Goal: Information Seeking & Learning: Learn about a topic

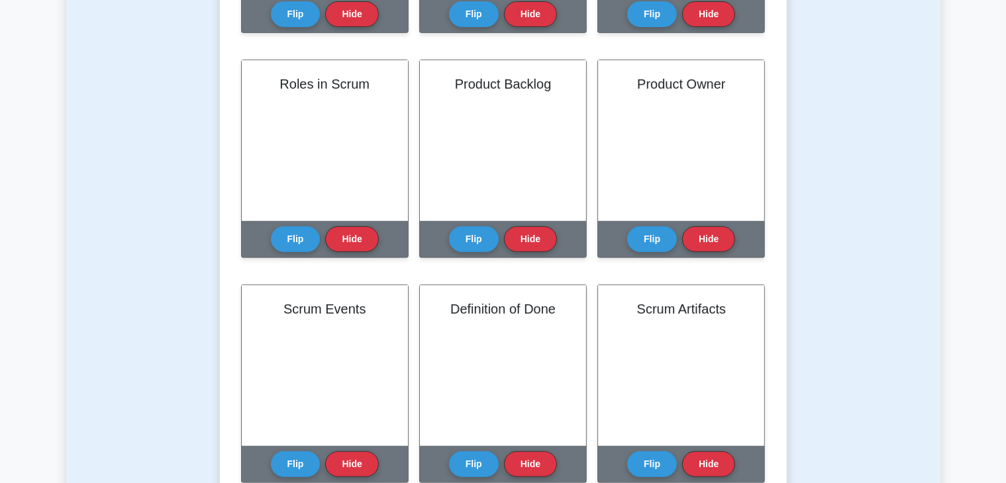
scroll to position [530, 0]
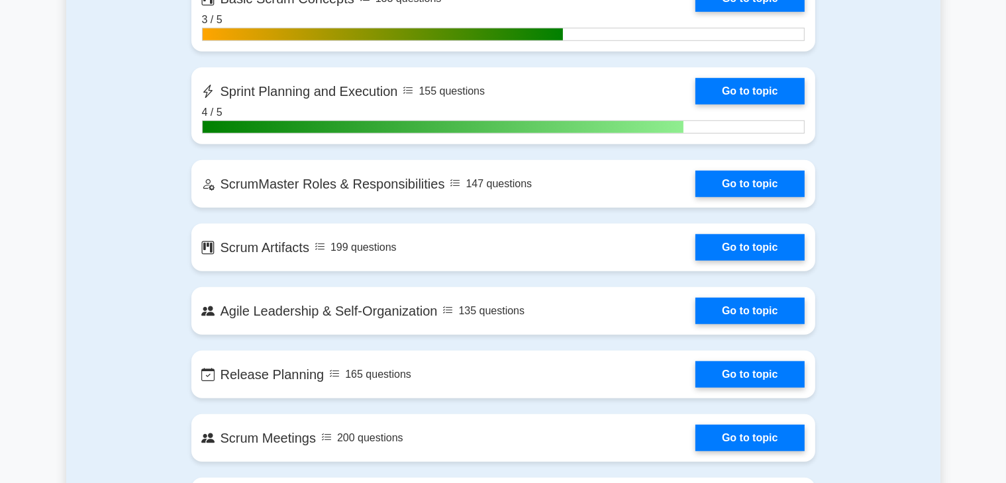
scroll to position [993, 0]
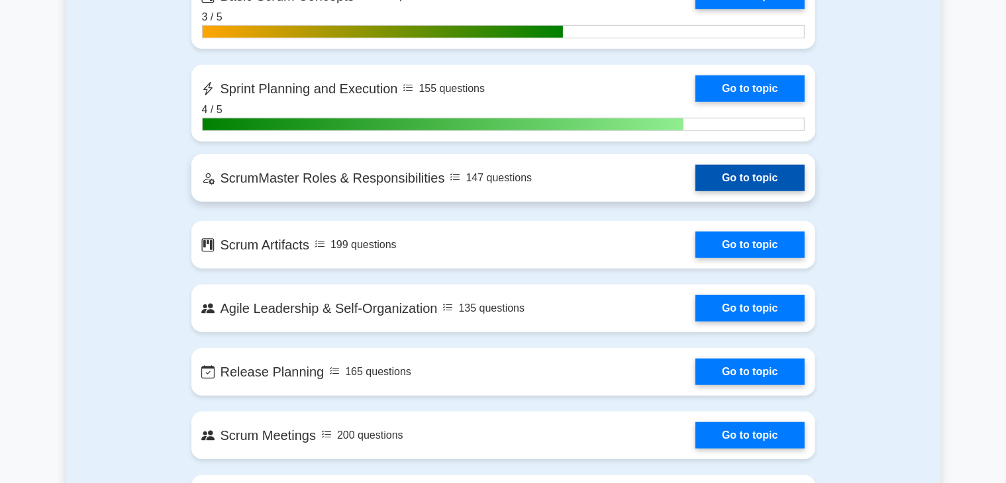
click at [747, 183] on link "Go to topic" at bounding box center [749, 178] width 109 height 26
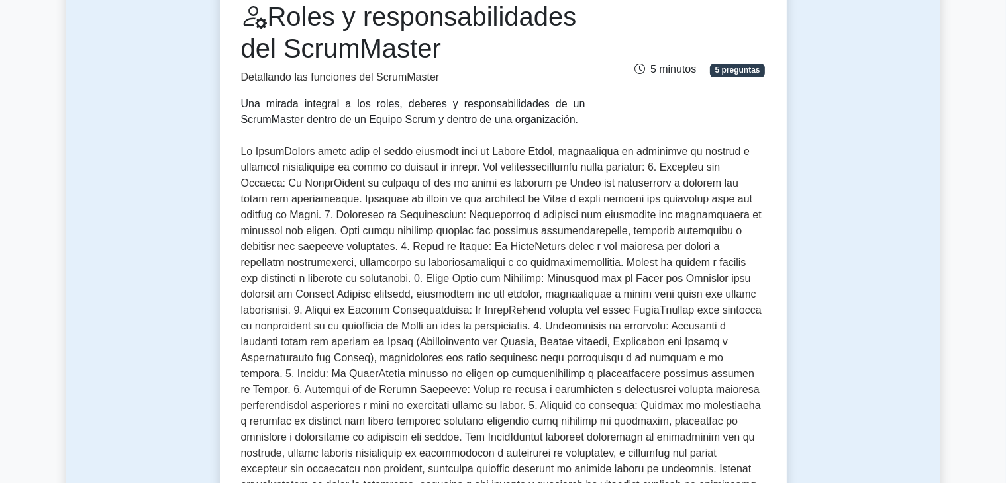
scroll to position [199, 0]
